Goal: Check status: Check status

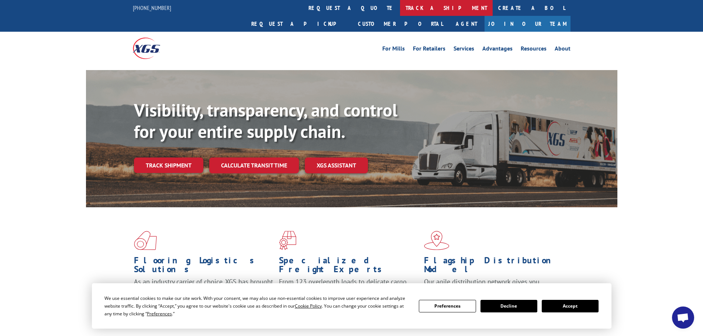
click at [400, 8] on link "track a shipment" at bounding box center [446, 8] width 93 height 16
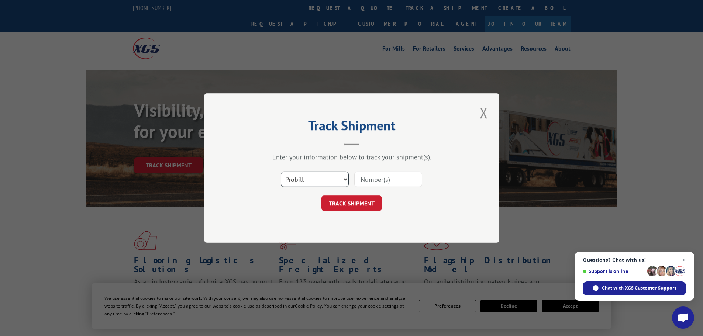
click at [337, 177] on select "Select category... Probill BOL PO" at bounding box center [315, 180] width 68 height 16
select select "bol"
click at [281, 172] on select "Select category... Probill BOL PO" at bounding box center [315, 180] width 68 height 16
click at [403, 179] on input at bounding box center [388, 180] width 68 height 16
paste input "4676376"
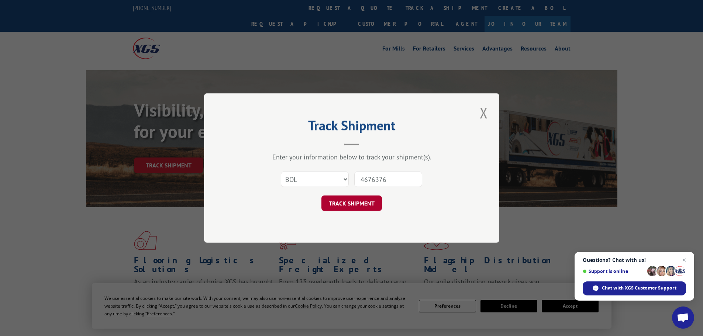
type input "4676376"
click at [356, 203] on button "TRACK SHIPMENT" at bounding box center [352, 204] width 61 height 16
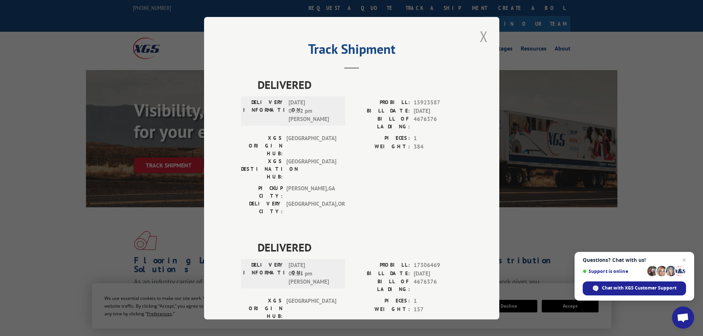
click at [482, 37] on button "Close modal" at bounding box center [484, 36] width 13 height 20
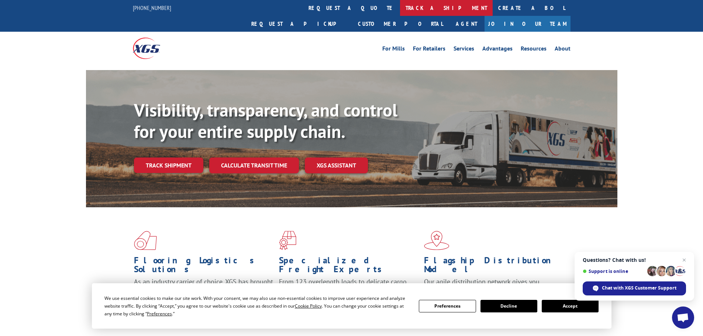
click at [400, 7] on link "track a shipment" at bounding box center [446, 8] width 93 height 16
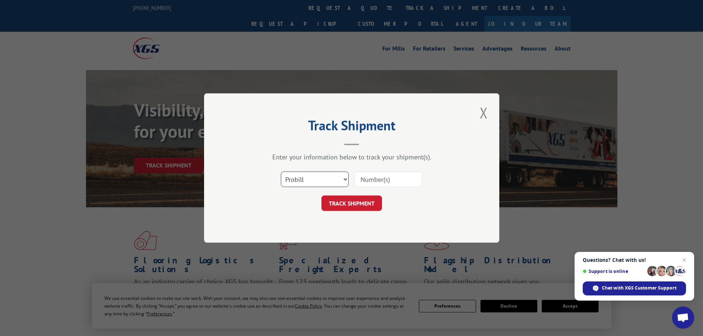
click at [329, 178] on select "Select category... Probill BOL PO" at bounding box center [315, 180] width 68 height 16
select select "bol"
click at [281, 172] on select "Select category... Probill BOL PO" at bounding box center [315, 180] width 68 height 16
click at [400, 181] on input at bounding box center [388, 180] width 68 height 16
paste input "4439434"
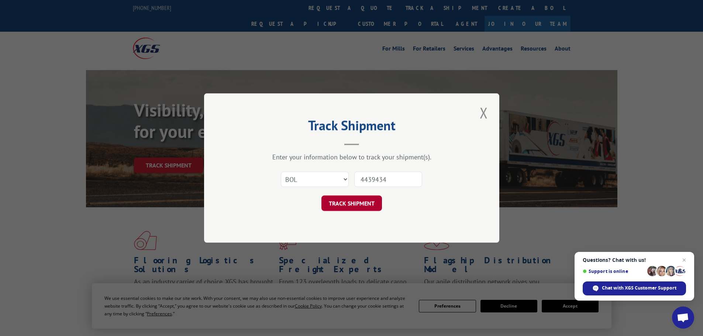
type input "4439434"
click at [357, 206] on button "TRACK SHIPMENT" at bounding box center [352, 204] width 61 height 16
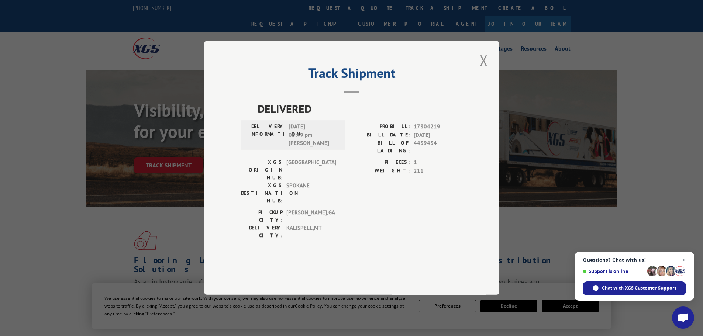
click at [688, 165] on div "Track Shipment DELIVERED DELIVERY INFORMATION: [DATE] 05:49 pm [PERSON_NAME]: 1…" at bounding box center [351, 168] width 703 height 336
